Goal: Complete application form: Complete application form

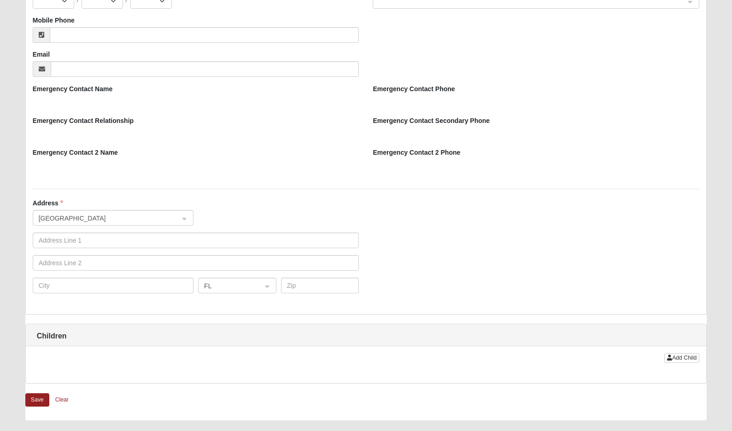
scroll to position [607, 0]
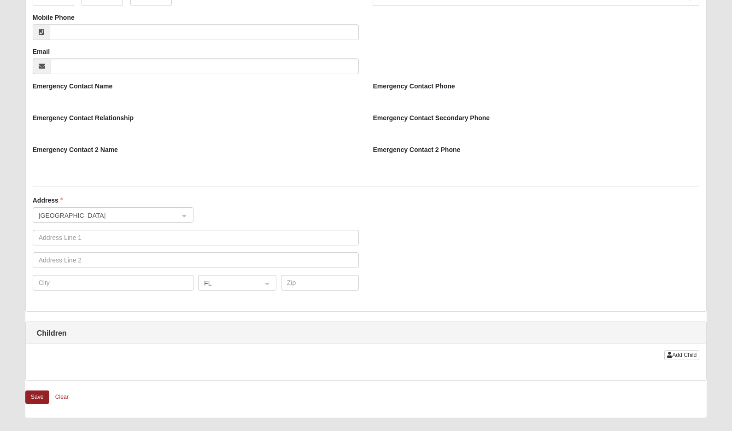
click at [393, 202] on div "Address United States FL" at bounding box center [366, 250] width 681 height 109
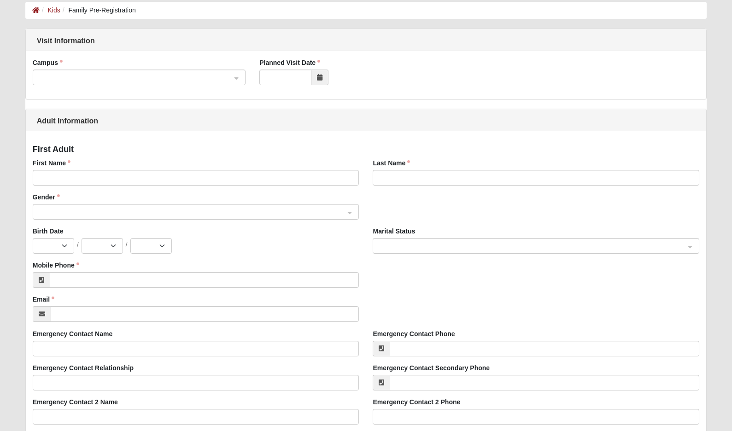
scroll to position [0, 0]
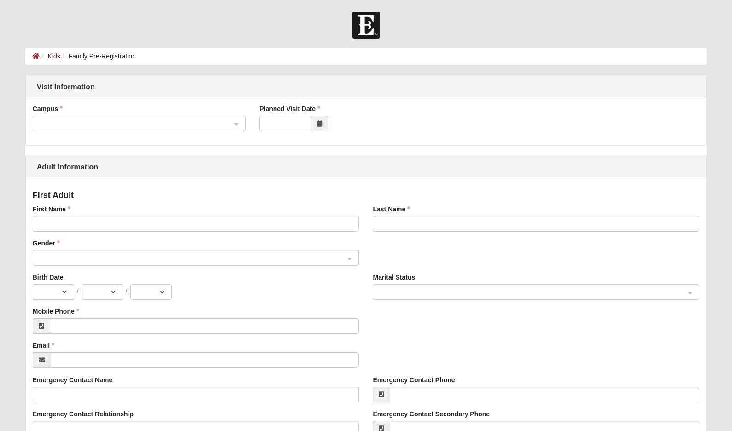
click at [55, 56] on link "Kids" at bounding box center [54, 56] width 12 height 7
click at [302, 156] on div "Adult Information" at bounding box center [366, 166] width 681 height 22
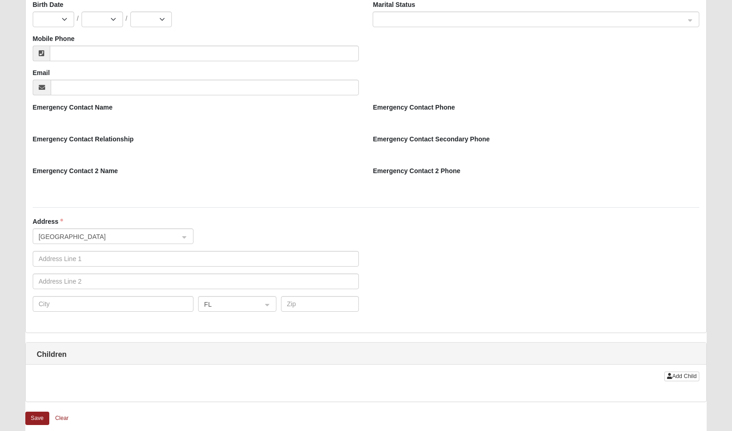
scroll to position [719, 0]
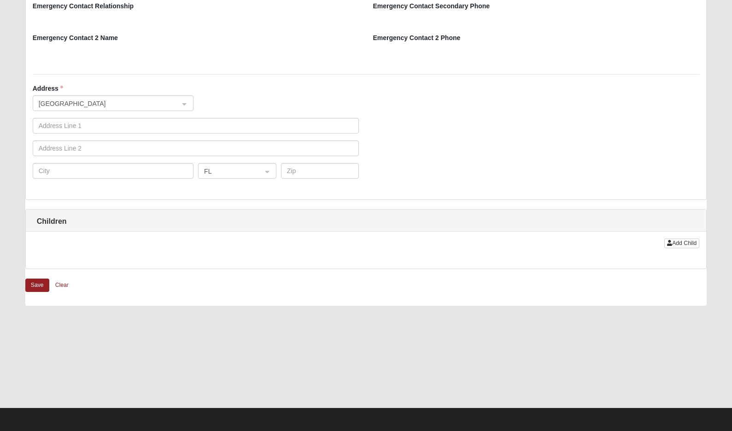
click at [37, 282] on button "Save" at bounding box center [37, 285] width 24 height 13
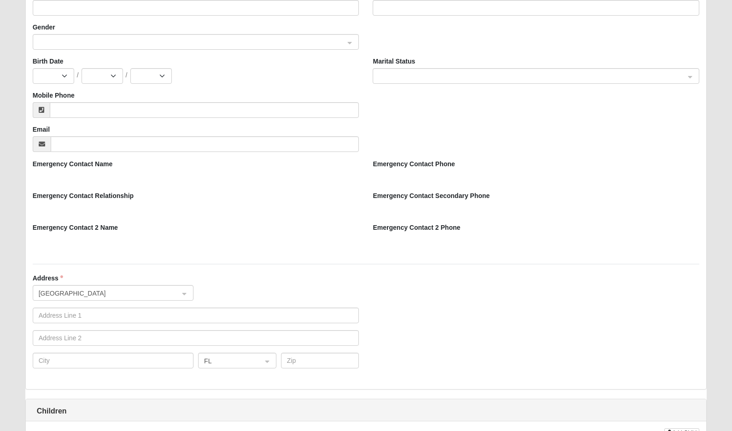
scroll to position [823, 0]
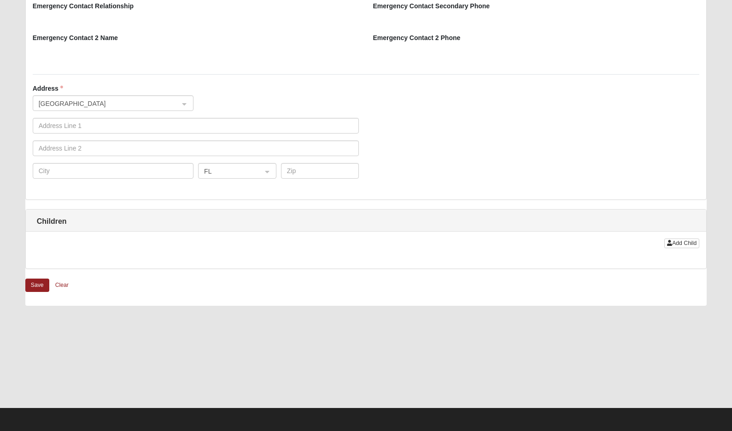
click at [493, 248] on div "Add Child" at bounding box center [366, 250] width 681 height 37
click at [493, 245] on span "Add Child" at bounding box center [684, 243] width 24 height 6
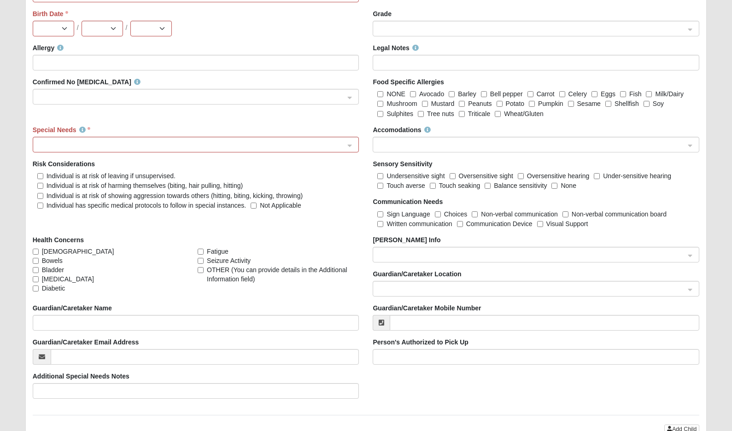
scroll to position [1175, 0]
click at [458, 141] on span at bounding box center [532, 145] width 306 height 10
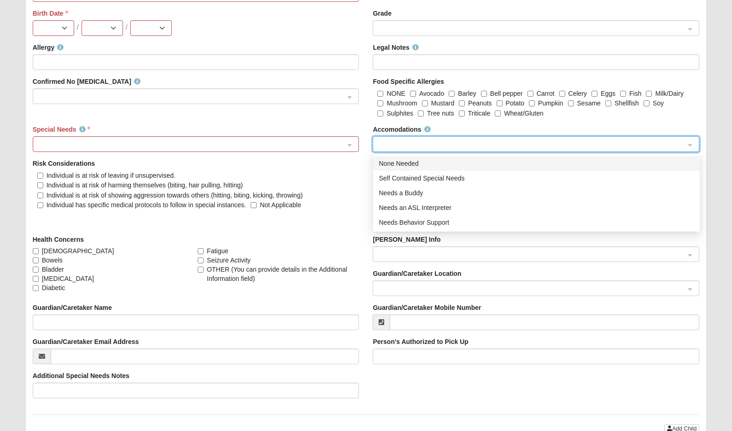
click at [459, 129] on div "Accomodations None Needed Self Contained Special Needs None Needed Self Contain…" at bounding box center [536, 138] width 327 height 27
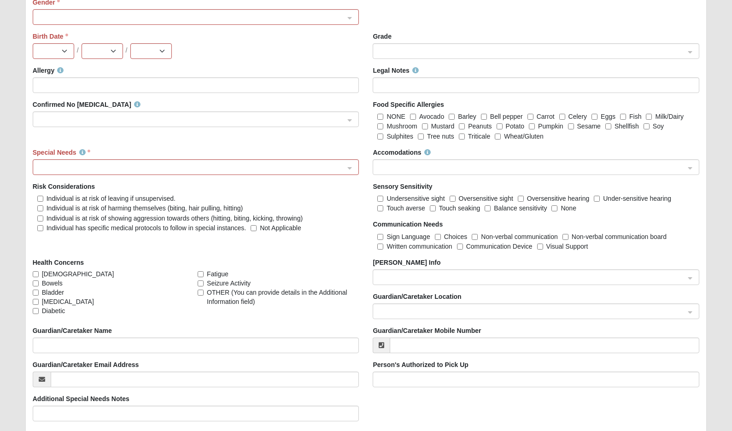
scroll to position [1155, 0]
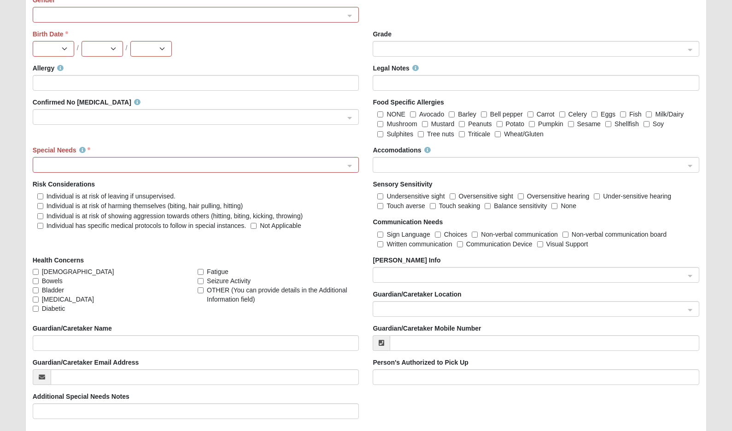
click at [244, 168] on span at bounding box center [192, 165] width 306 height 10
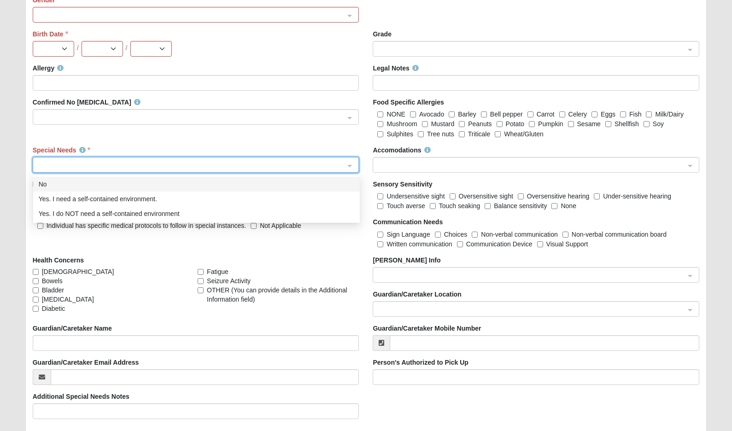
click at [246, 146] on div "Special Needs 78b4c4ca-ceb3-4d5f-9f47-61f1f54de41d 108ad48e-598f-4e32-b285-40eb…" at bounding box center [196, 159] width 327 height 27
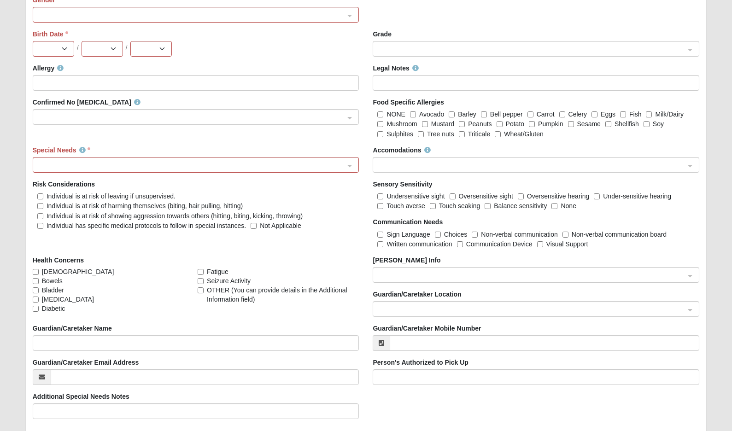
click at [283, 136] on div "Allergy Legal Notes Confirmed No Allergies Food Specific Allergies NONE Avocado…" at bounding box center [366, 245] width 681 height 363
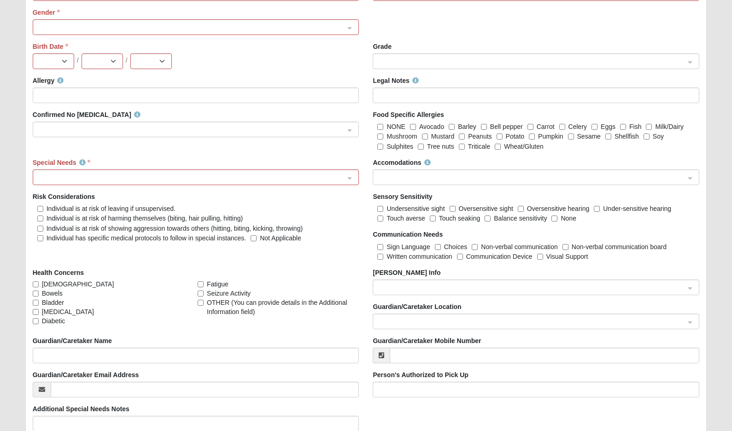
scroll to position [1141, 0]
click at [443, 96] on input "Legal Notes" at bounding box center [536, 96] width 327 height 16
click at [351, 66] on div "Jan Feb Mar Apr May Jun Jul Aug Sep Oct Nov Dec / 1 2 3 4 5 6 7 8 9 10 11 12 13…" at bounding box center [196, 62] width 327 height 16
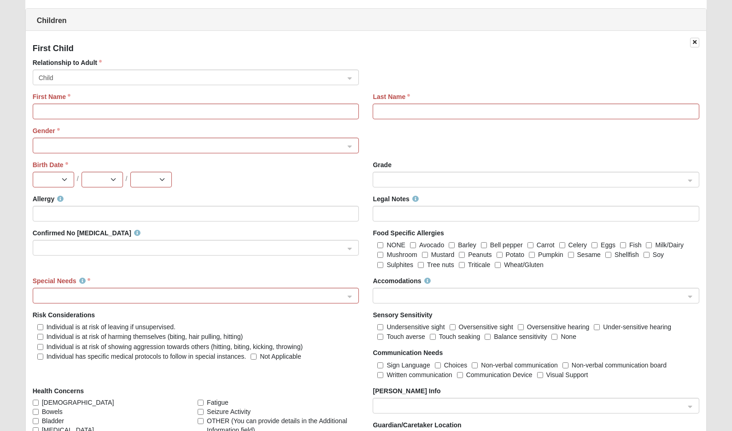
scroll to position [1025, 0]
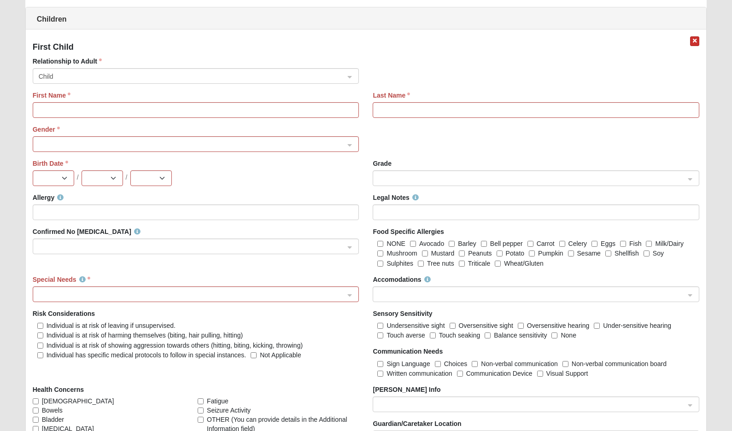
click at [493, 38] on icon "button" at bounding box center [695, 41] width 4 height 6
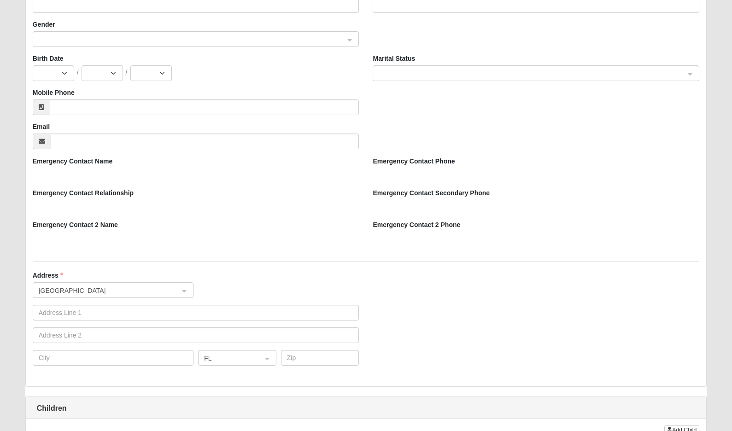
scroll to position [620, 0]
